Goal: Transaction & Acquisition: Obtain resource

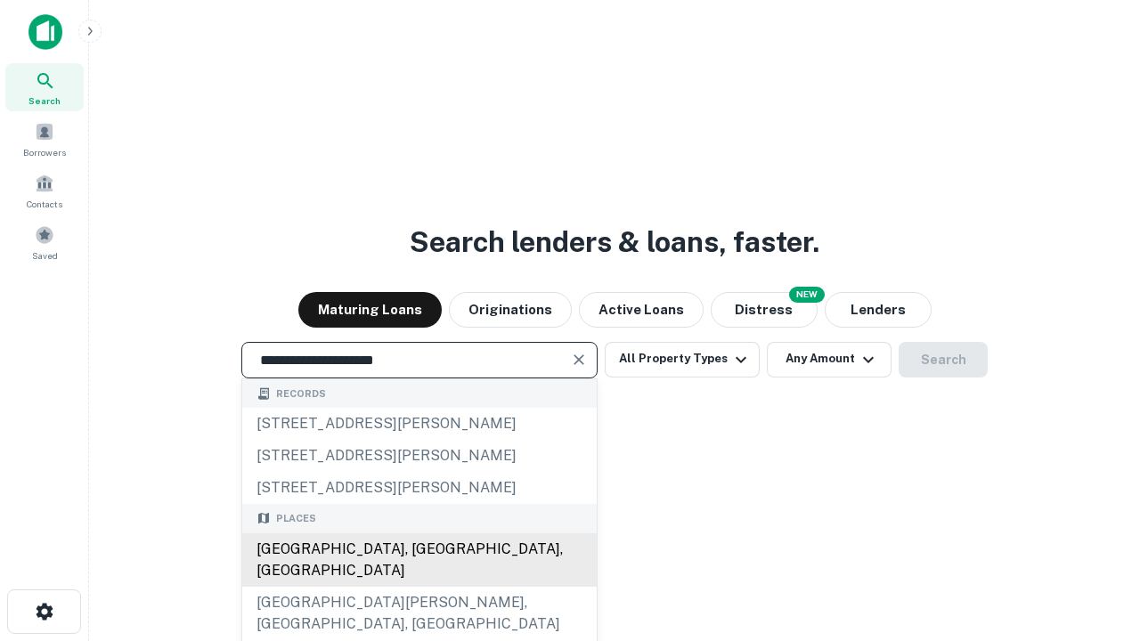
click at [419, 587] on div "Santa Monica, CA, USA" at bounding box center [419, 560] width 354 height 53
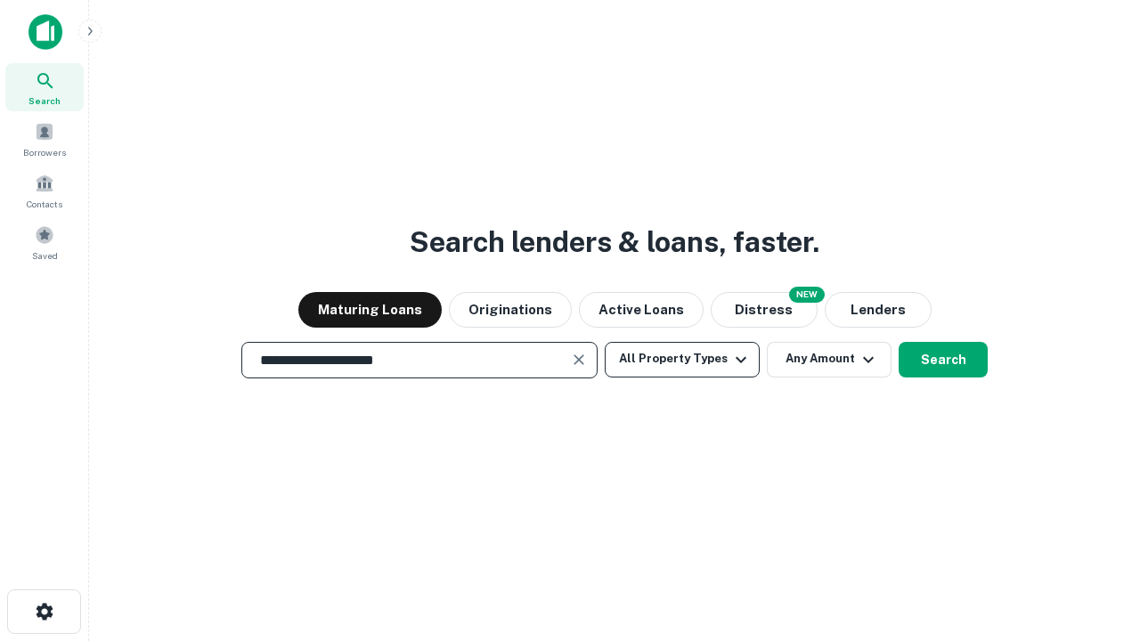
type input "**********"
click at [682, 359] on button "All Property Types" at bounding box center [682, 360] width 155 height 36
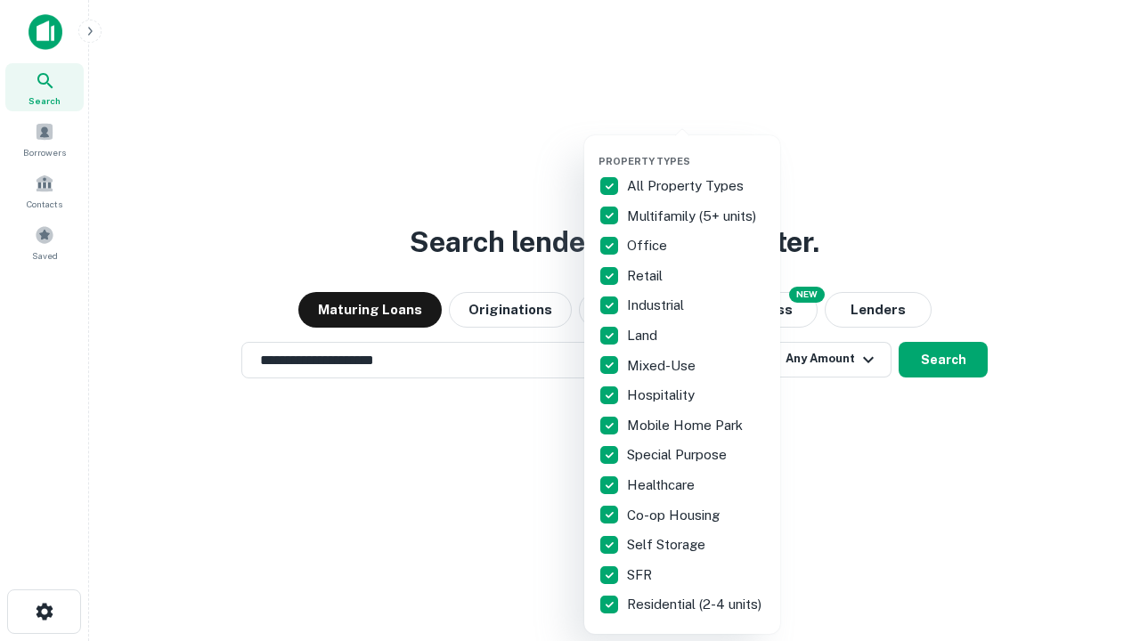
click at [697, 150] on button "button" at bounding box center [697, 150] width 196 height 1
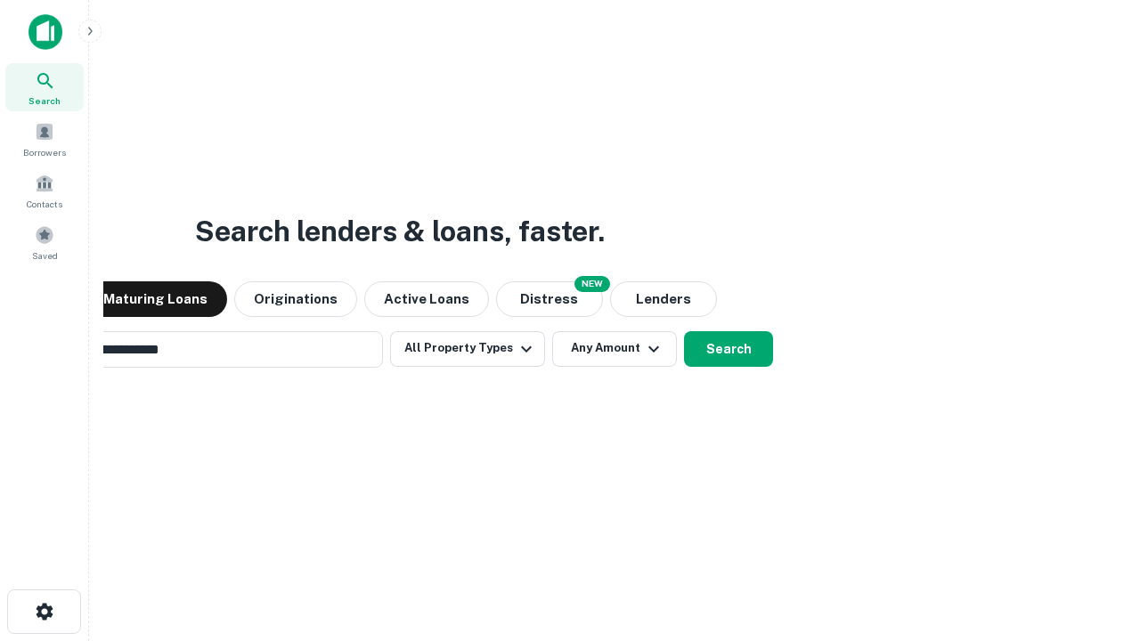
scroll to position [28, 0]
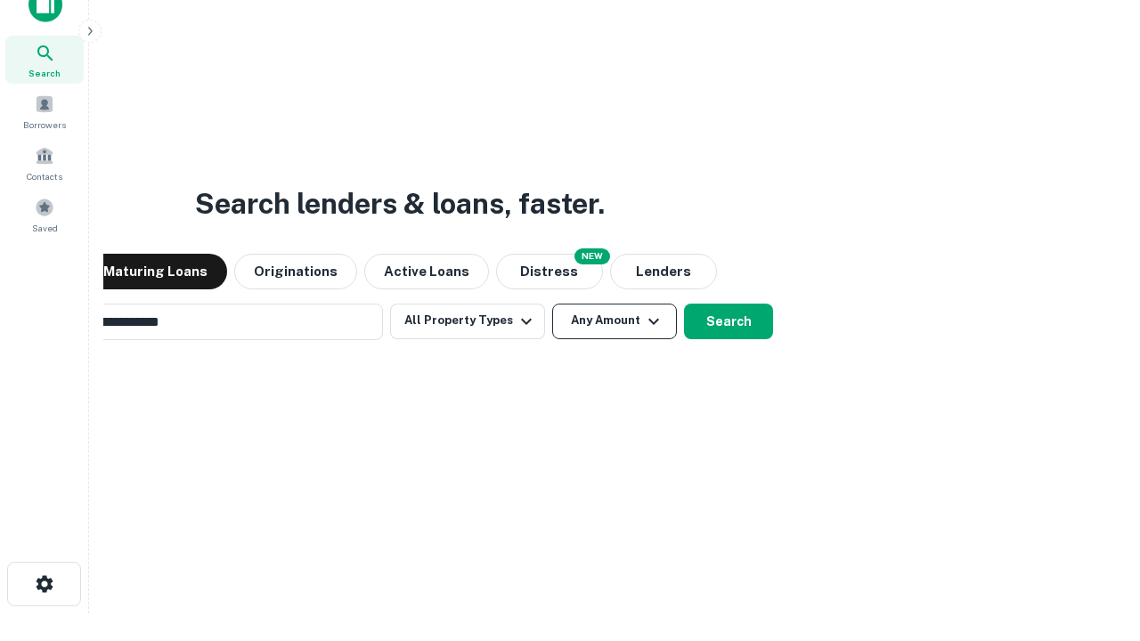
click at [552, 304] on button "Any Amount" at bounding box center [614, 322] width 125 height 36
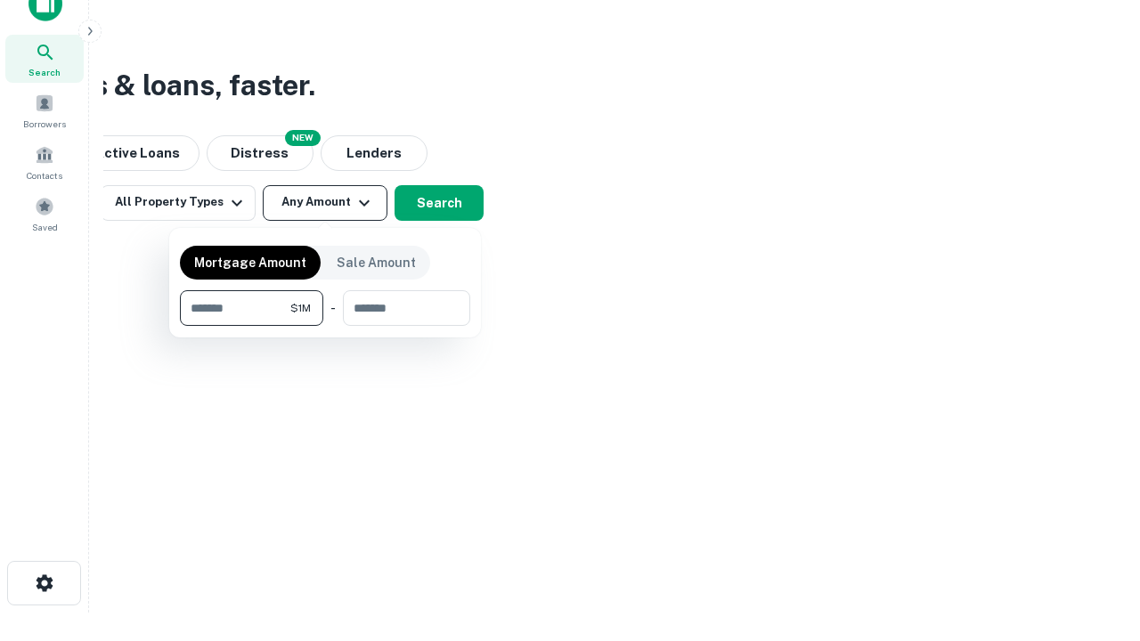
type input "*******"
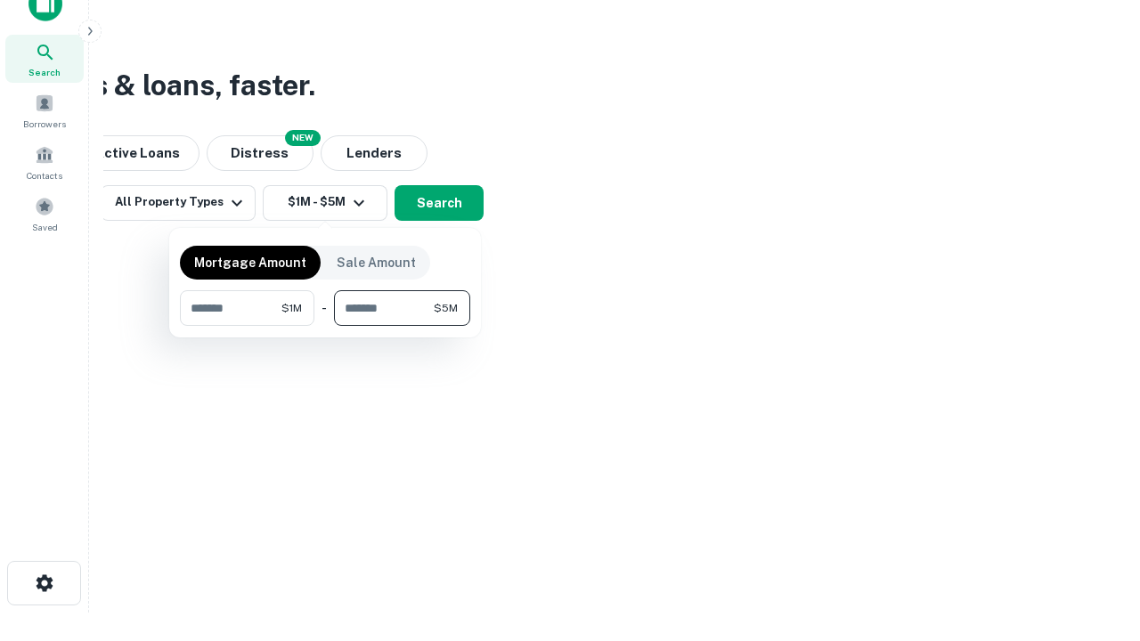
type input "*******"
click at [325, 326] on button "button" at bounding box center [325, 326] width 290 height 1
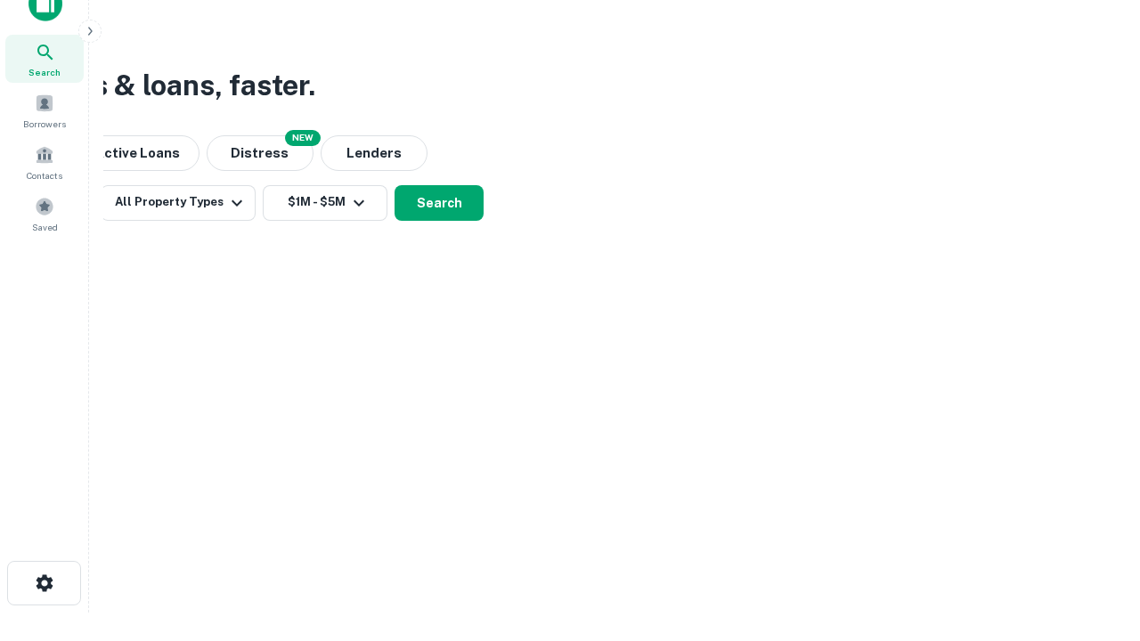
scroll to position [11, 329]
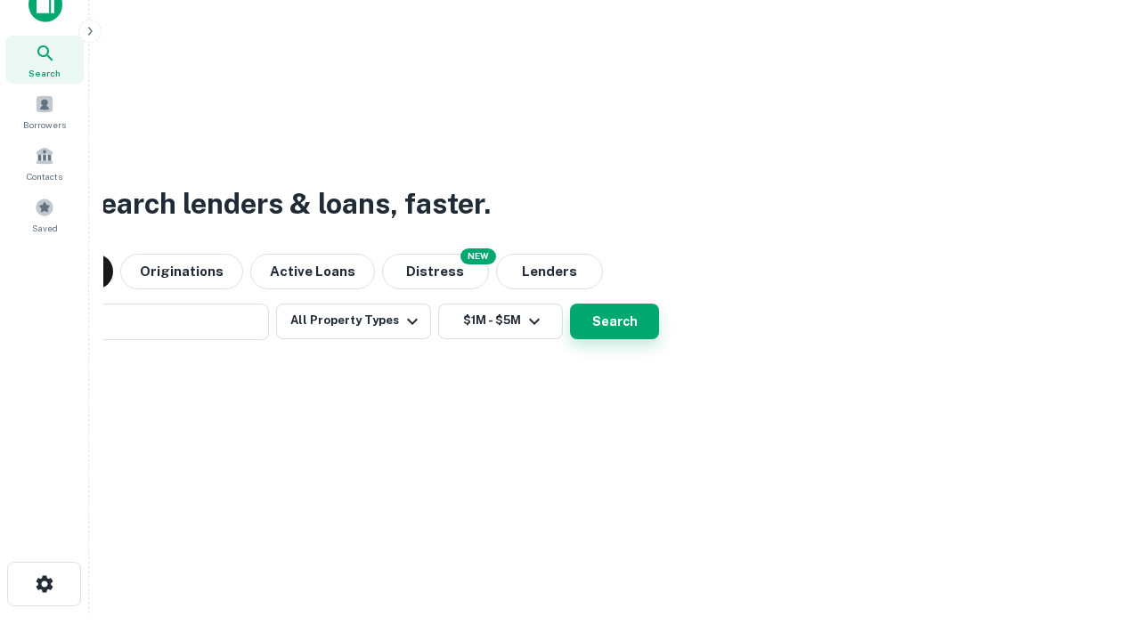
click at [570, 304] on button "Search" at bounding box center [614, 322] width 89 height 36
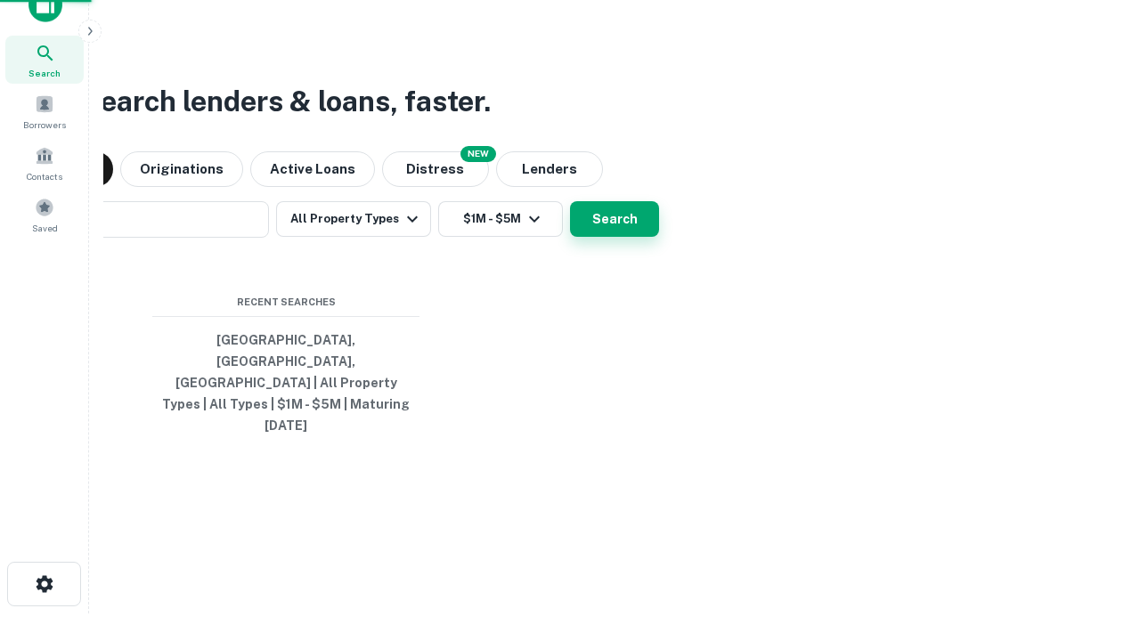
scroll to position [47, 504]
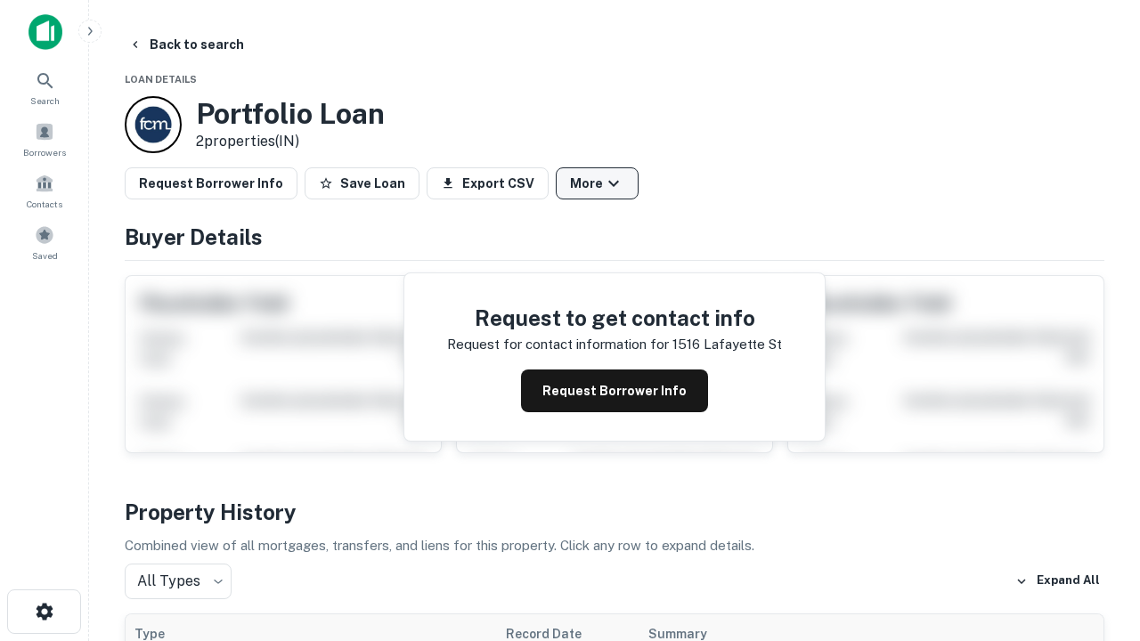
click at [597, 183] on button "More" at bounding box center [597, 183] width 83 height 32
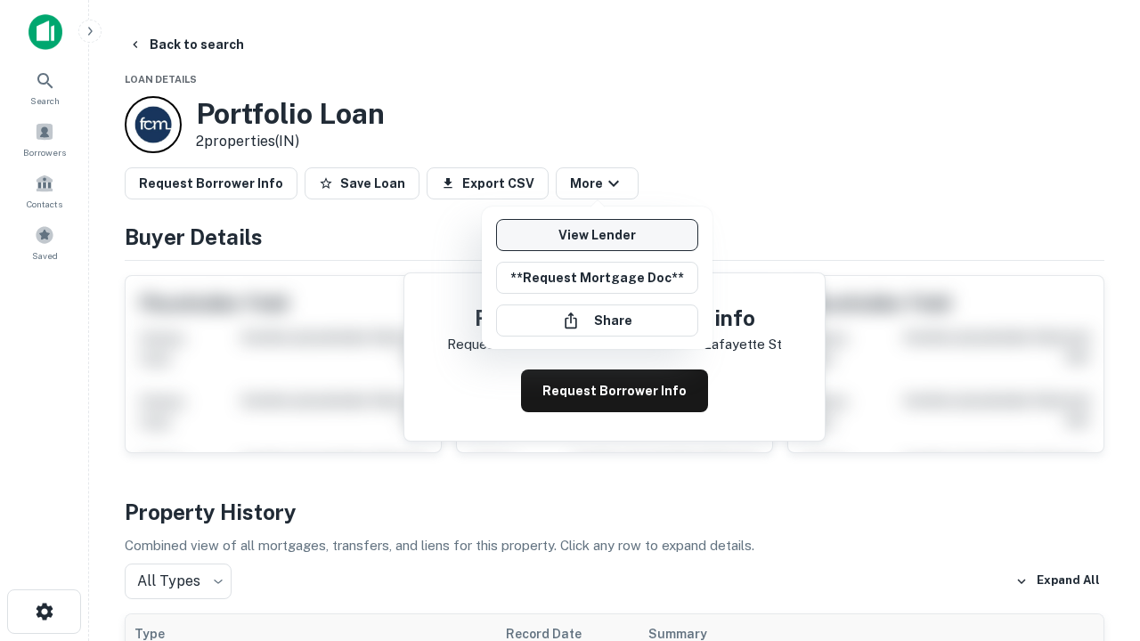
click at [597, 235] on link "View Lender" at bounding box center [597, 235] width 202 height 32
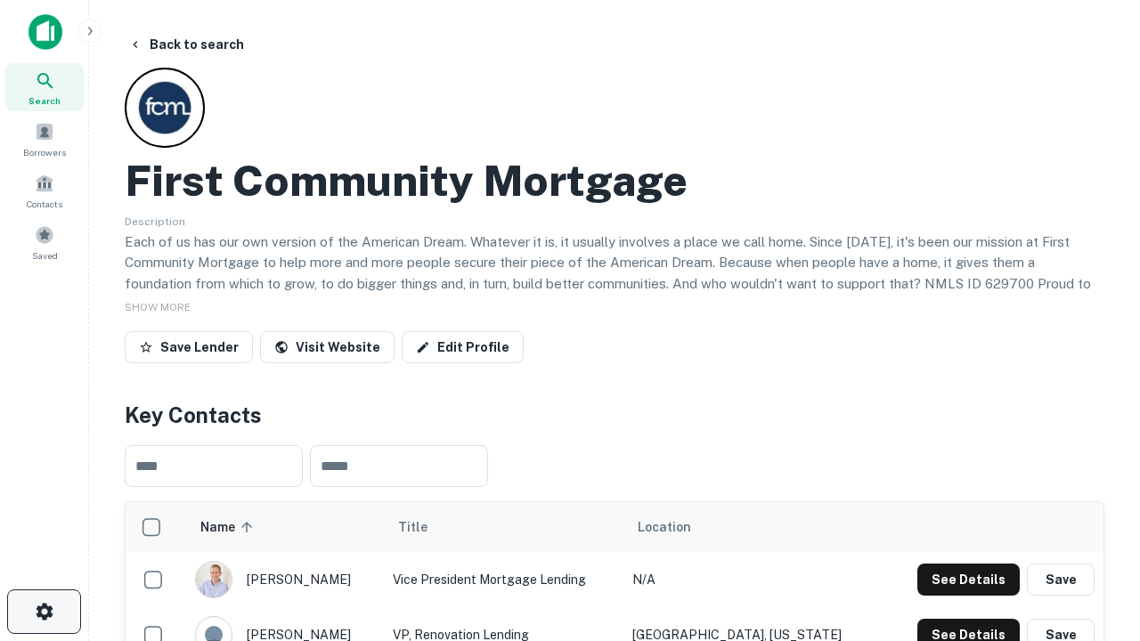
click at [44, 612] on icon "button" at bounding box center [44, 611] width 21 height 21
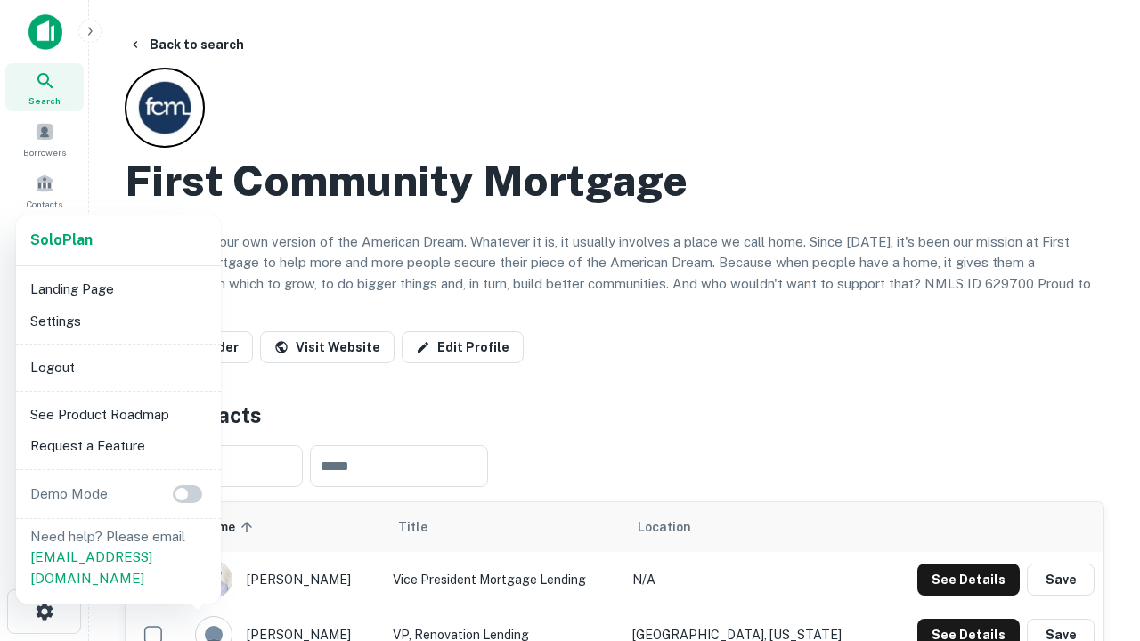
click at [118, 367] on li "Logout" at bounding box center [118, 368] width 191 height 32
